Goal: Task Accomplishment & Management: Manage account settings

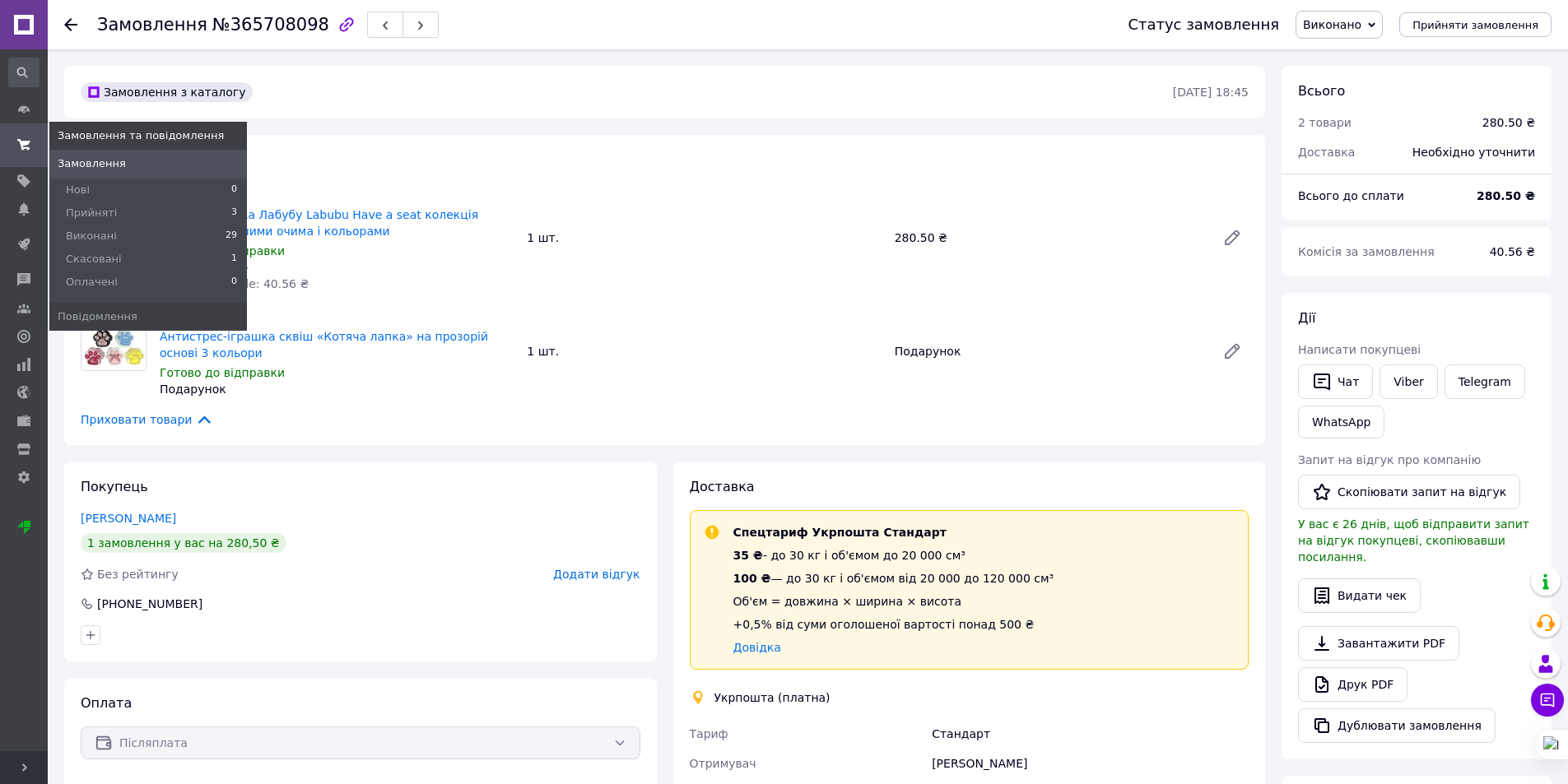
click at [29, 150] on use at bounding box center [24, 143] width 13 height 10
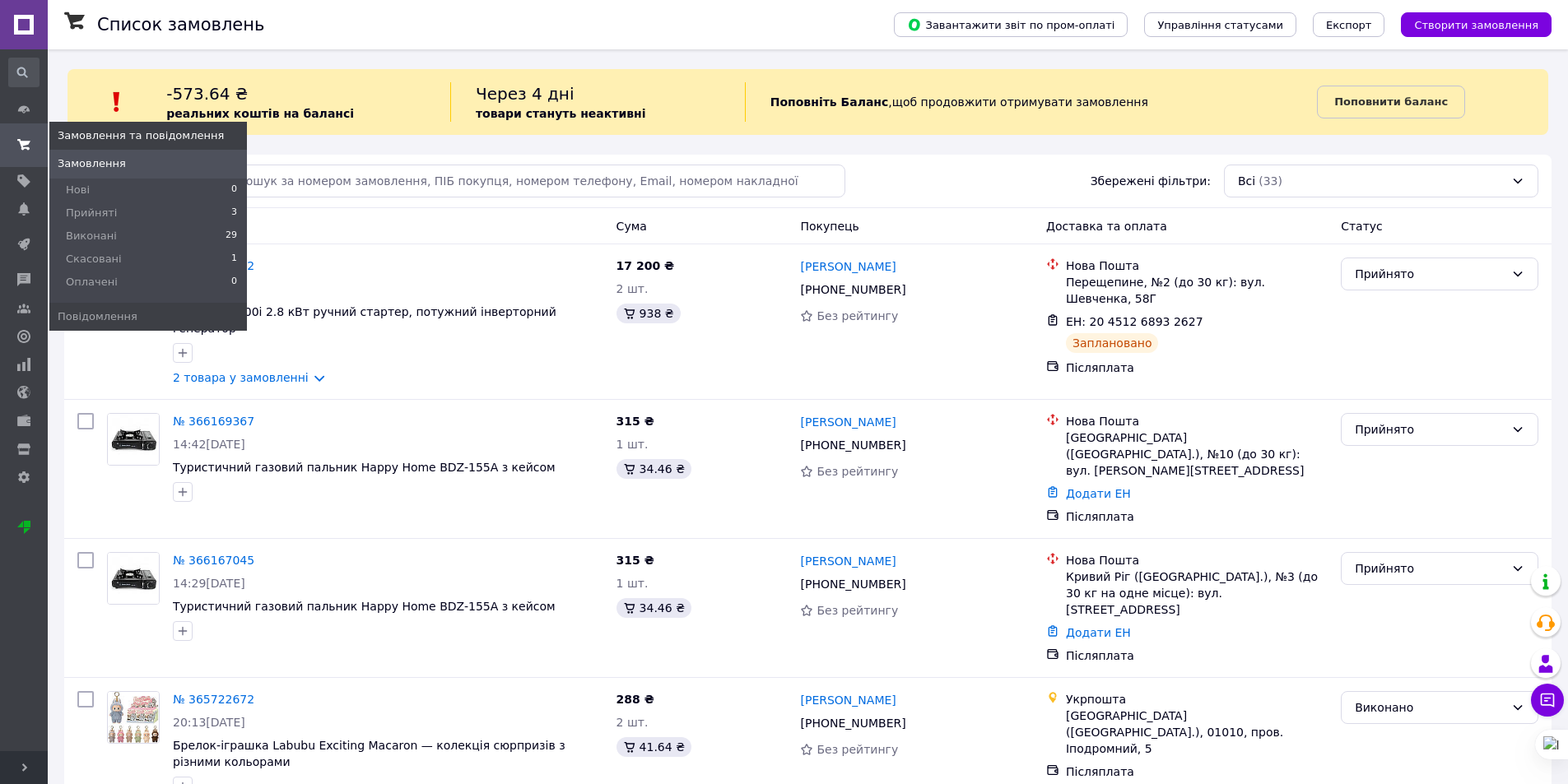
click at [14, 133] on span at bounding box center [23, 145] width 48 height 30
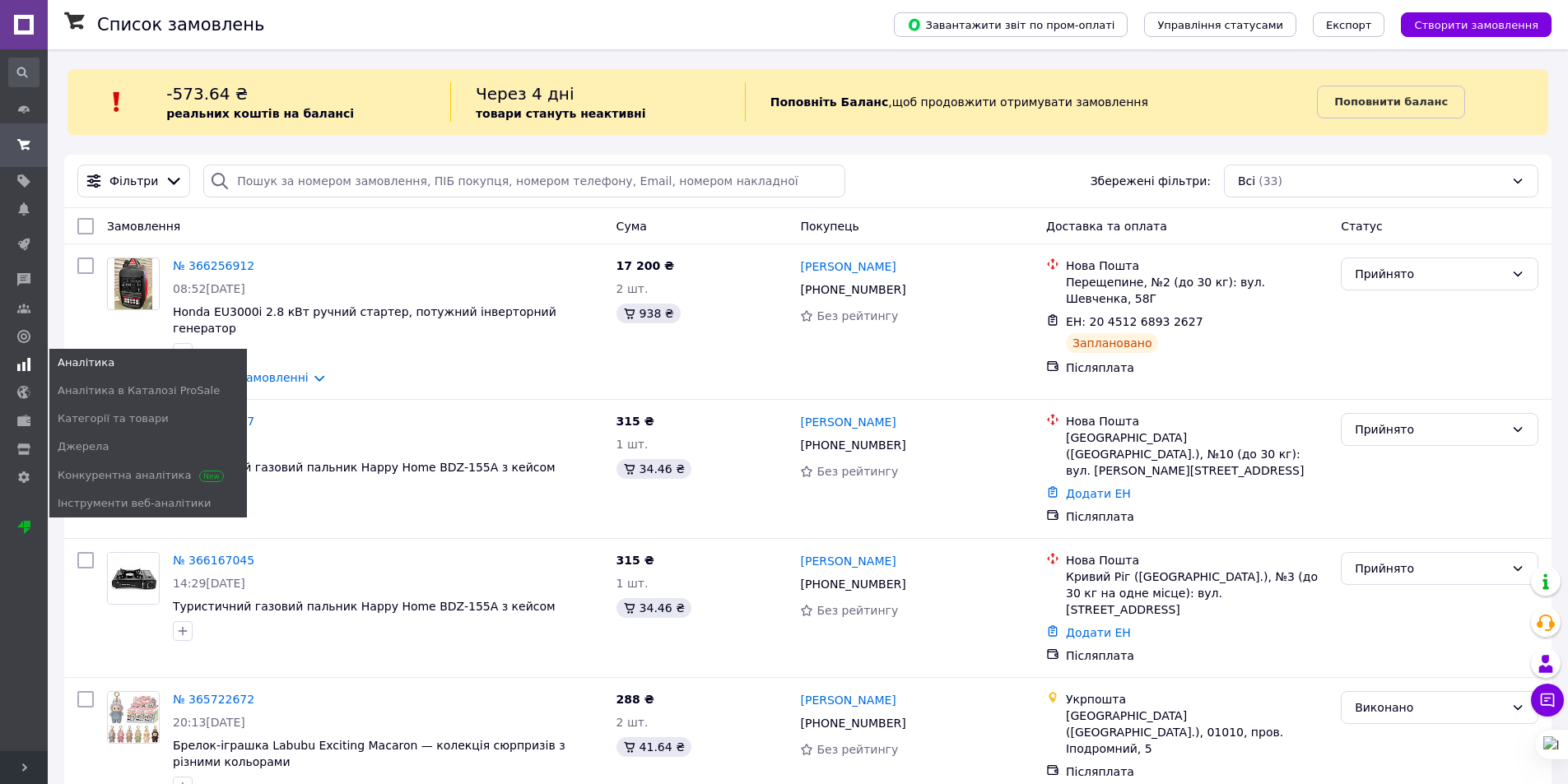
click at [24, 358] on use at bounding box center [24, 364] width 13 height 13
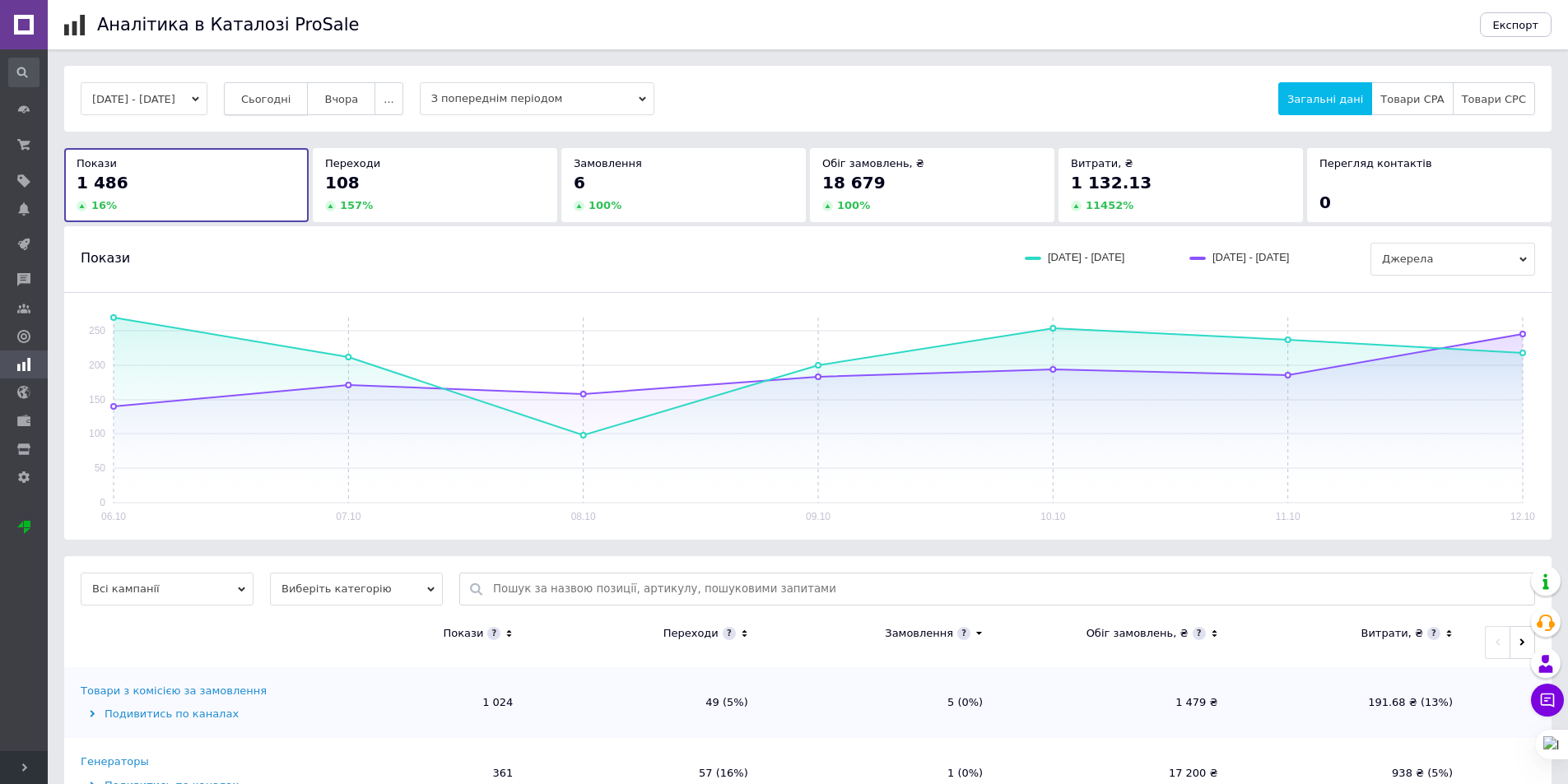
click at [280, 96] on span "Сьогодні" at bounding box center [266, 99] width 50 height 12
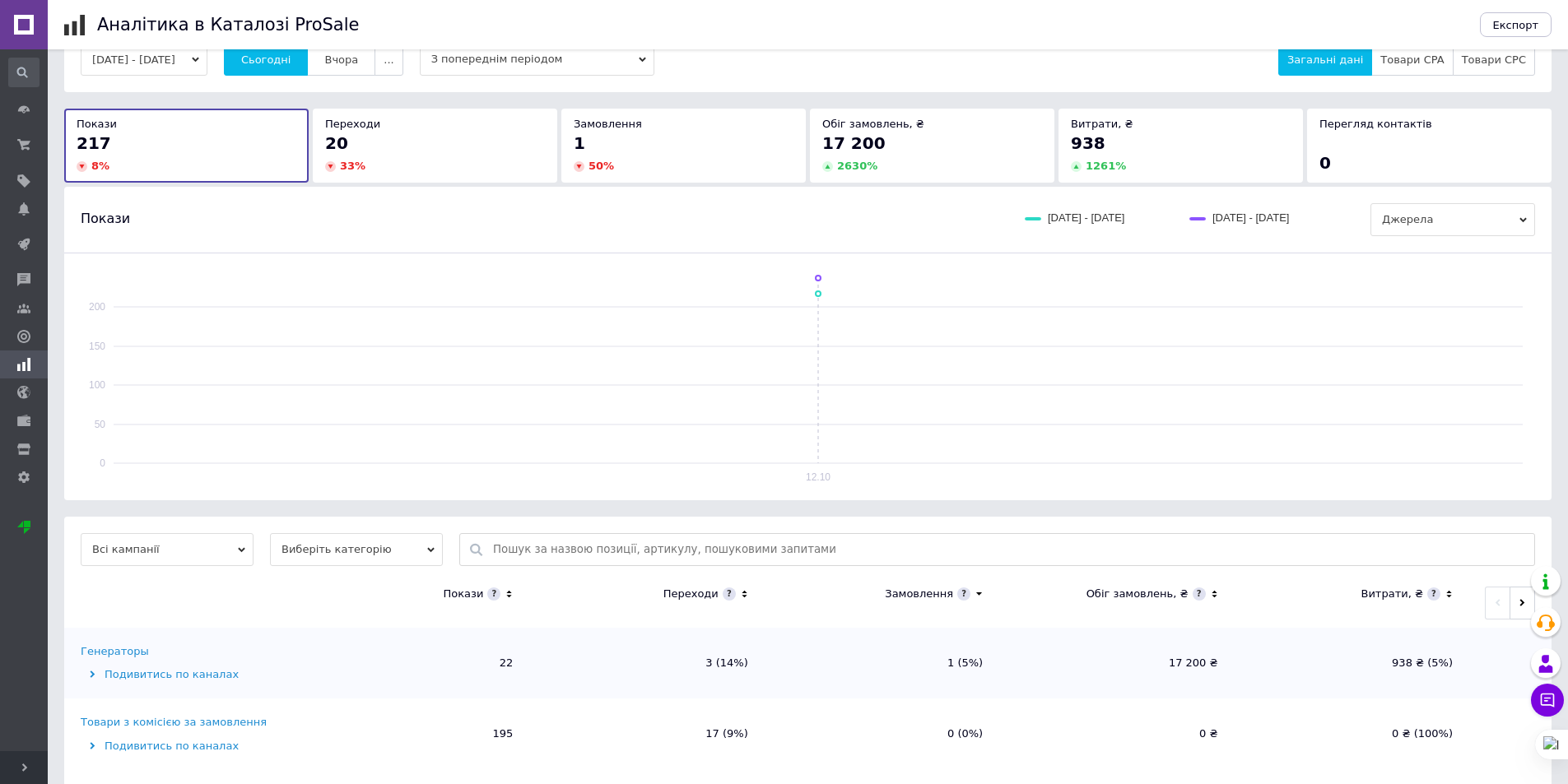
scroll to position [59, 0]
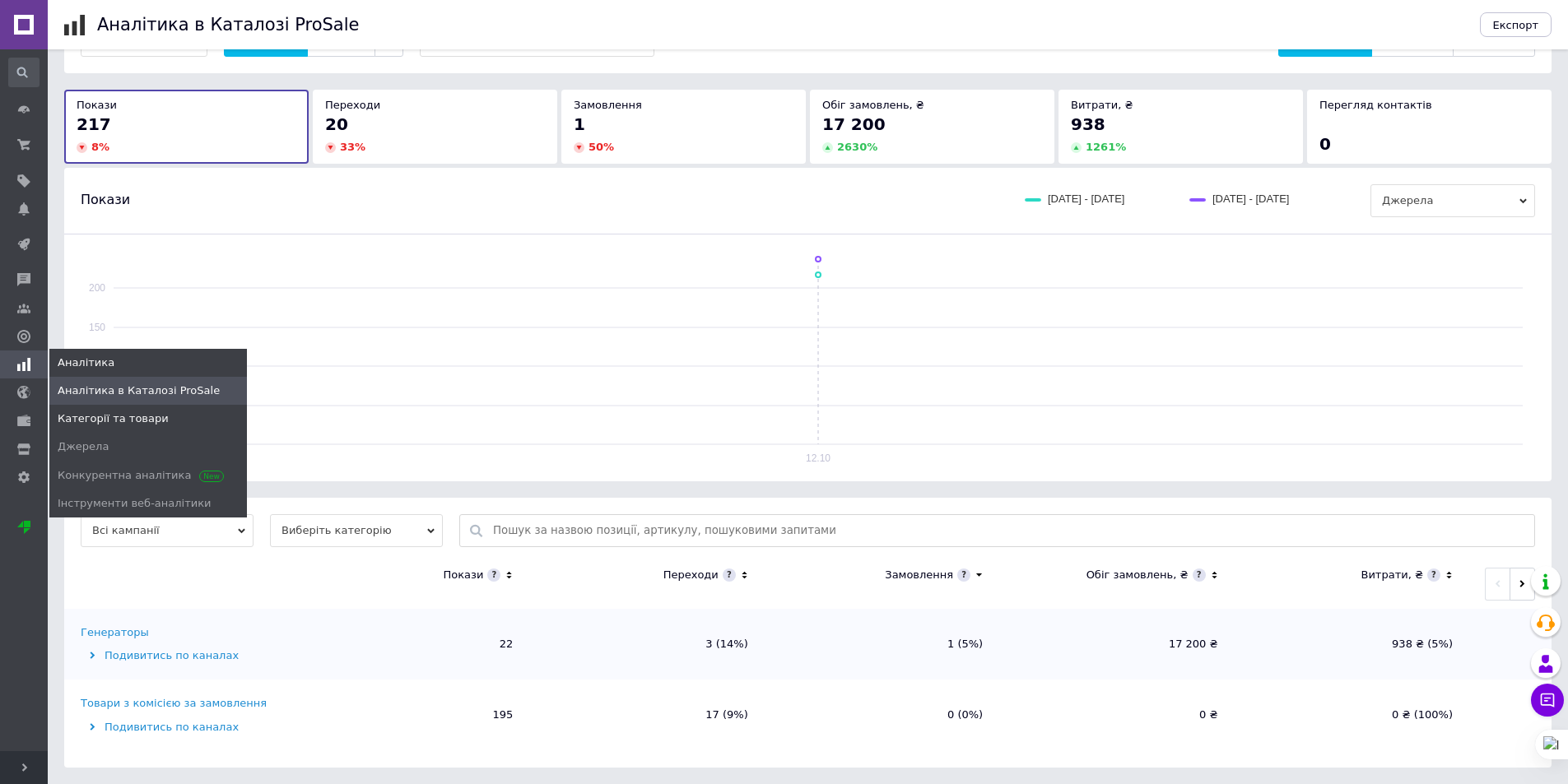
click at [115, 412] on span "Категорії та товари" at bounding box center [113, 419] width 111 height 15
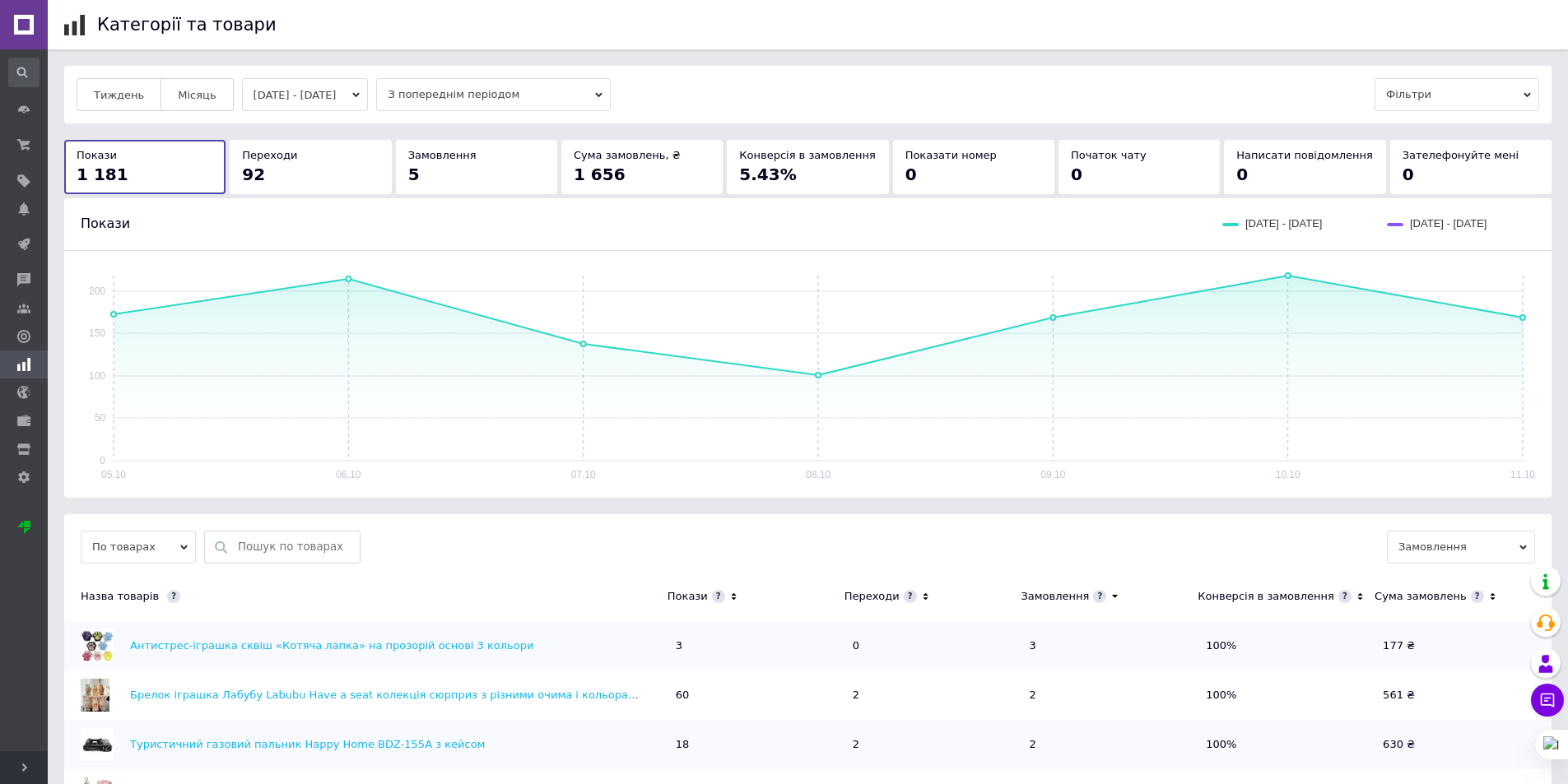
click at [729, 596] on icon at bounding box center [733, 596] width 10 height 14
click at [729, 598] on icon at bounding box center [733, 596] width 10 height 14
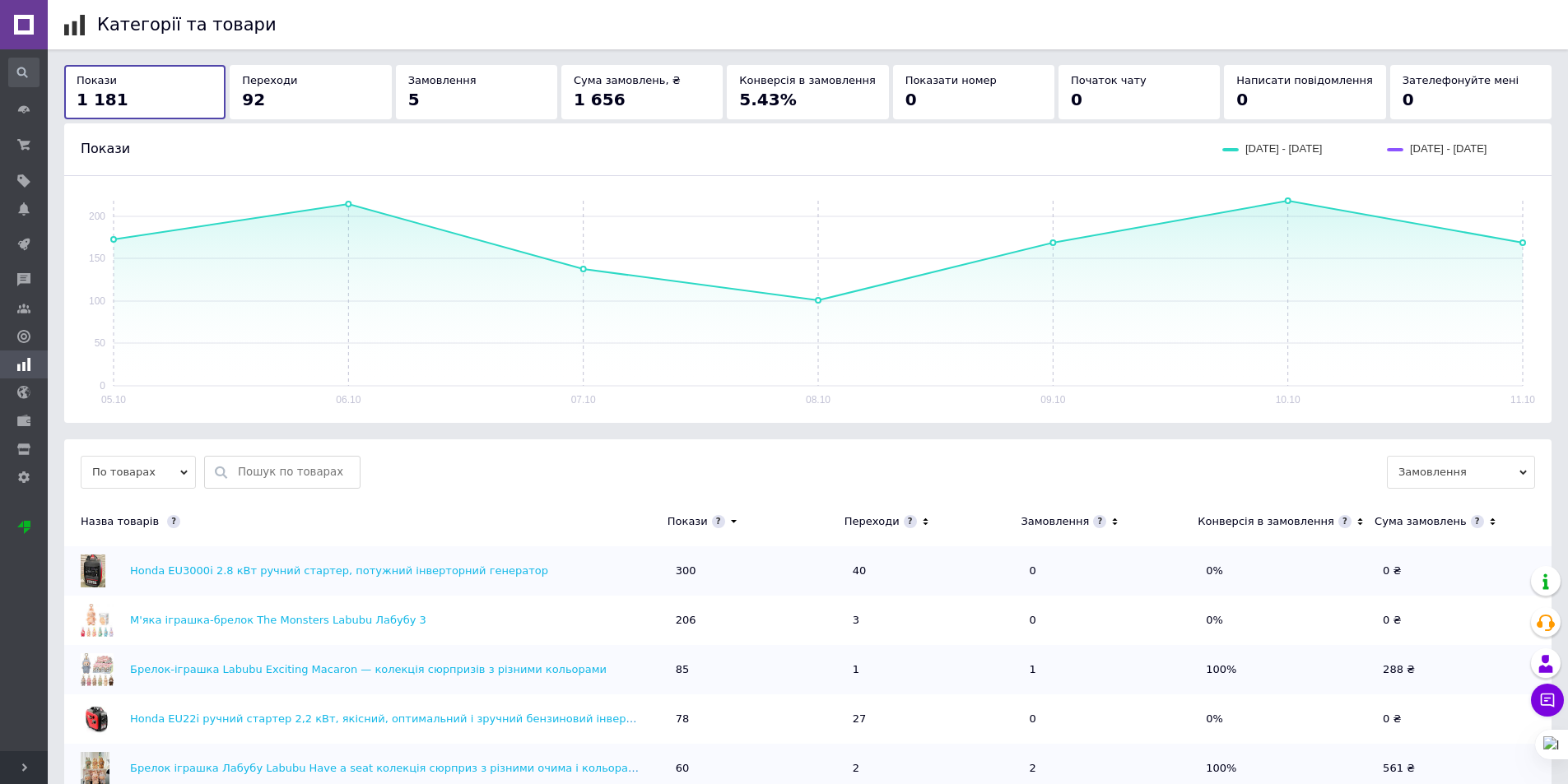
scroll to position [165, 0]
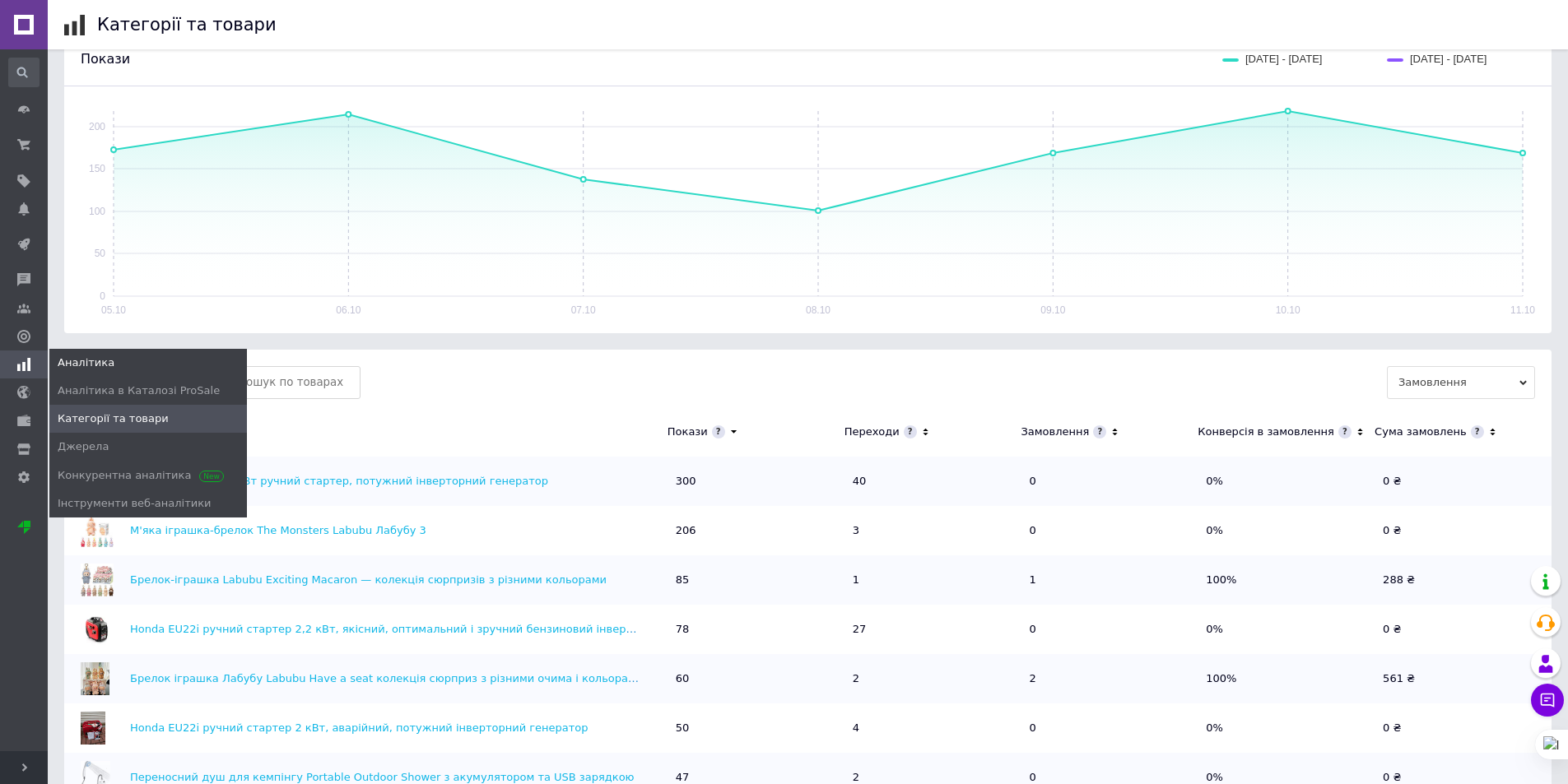
click at [33, 357] on span at bounding box center [23, 364] width 48 height 15
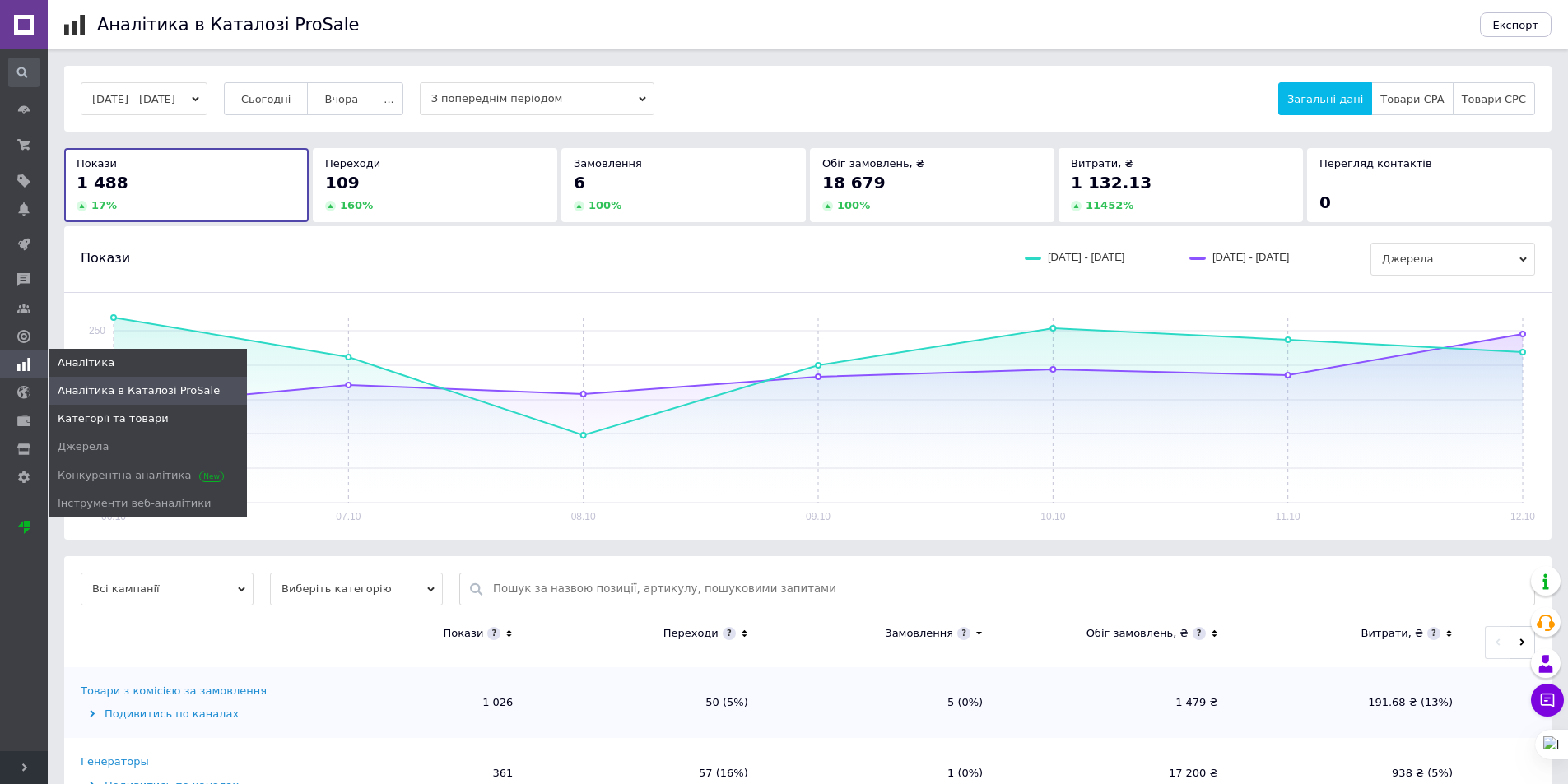
click at [104, 405] on link "Категорії та товари" at bounding box center [148, 419] width 198 height 28
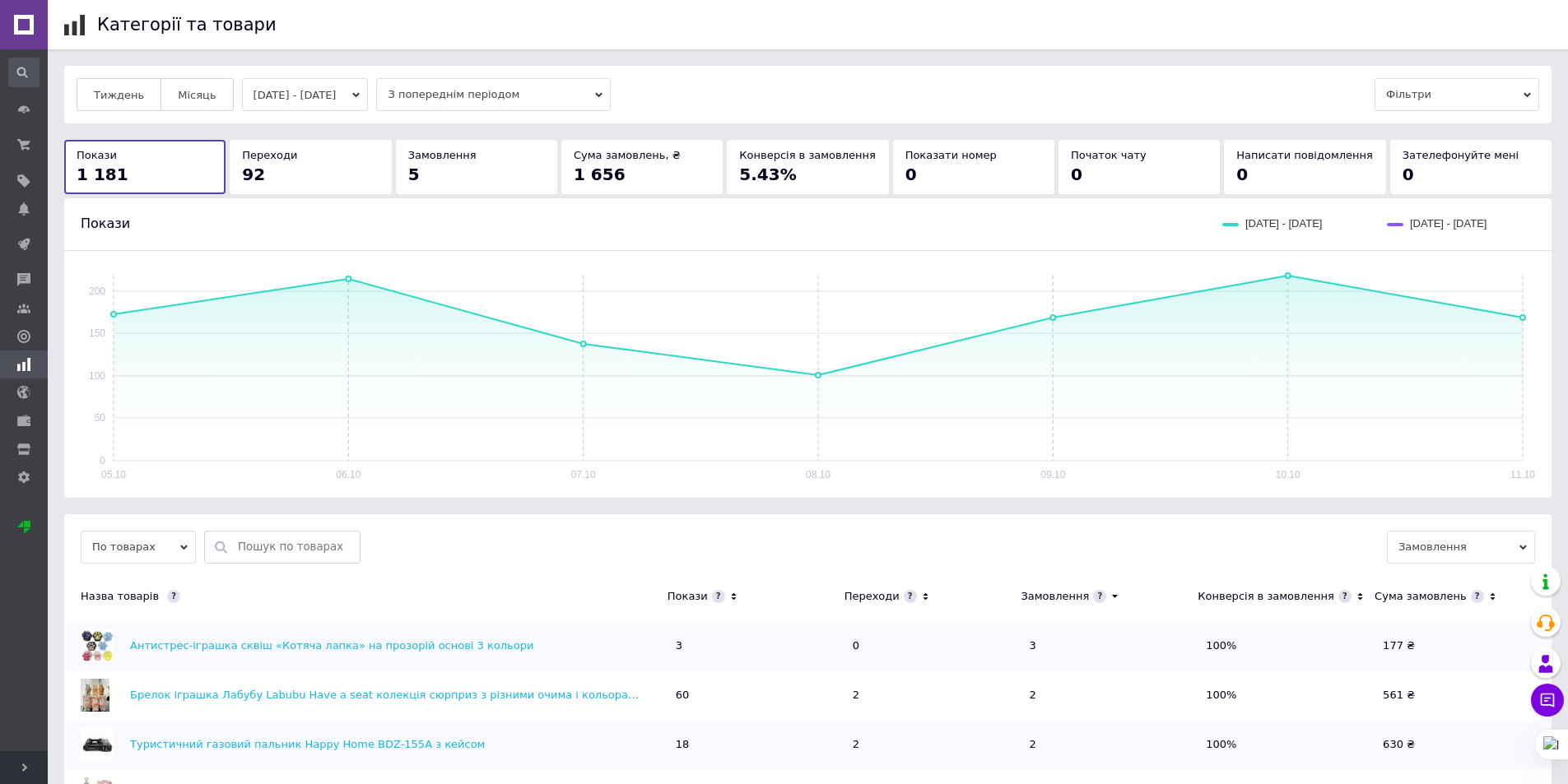
click at [729, 596] on icon at bounding box center [733, 596] width 10 height 14
click at [730, 596] on icon at bounding box center [733, 597] width 6 height 4
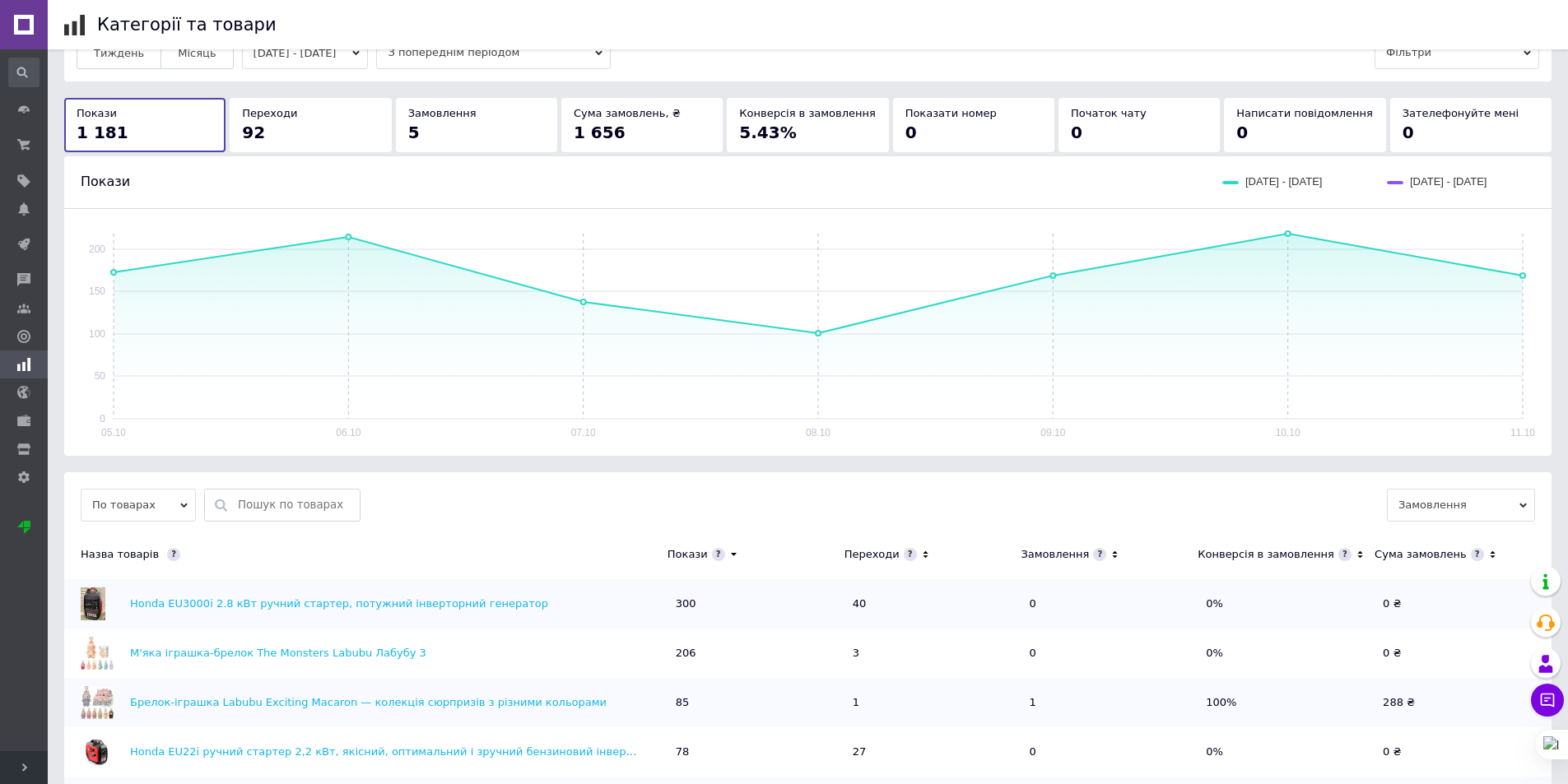
scroll to position [82, 0]
